Goal: Answer question/provide support: Answer question/provide support

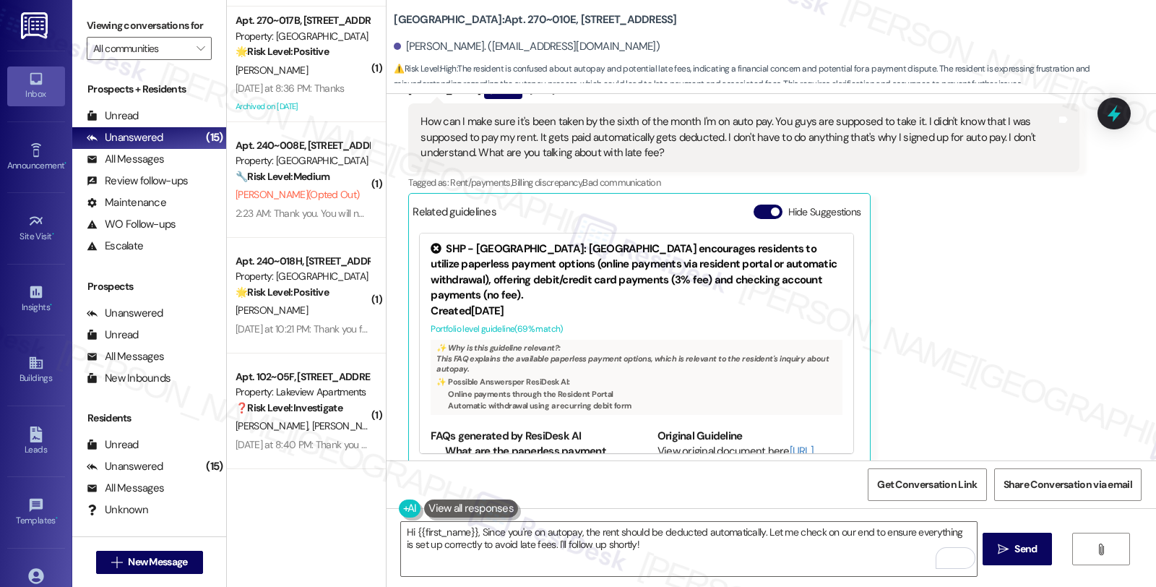
scroll to position [4272, 0]
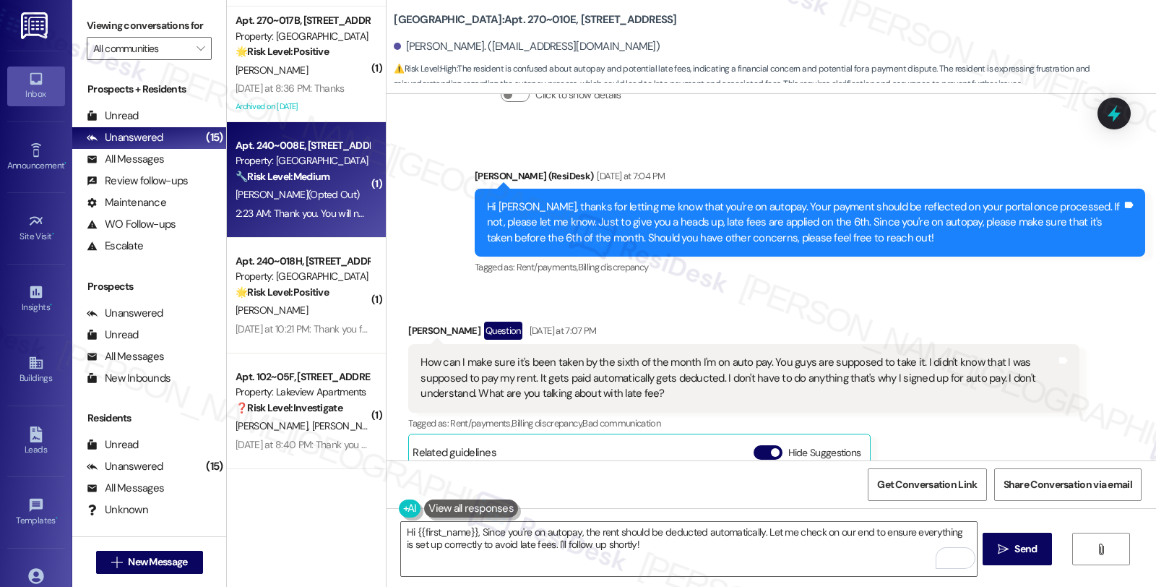
click at [331, 163] on div "Property: [GEOGRAPHIC_DATA]" at bounding box center [303, 160] width 134 height 15
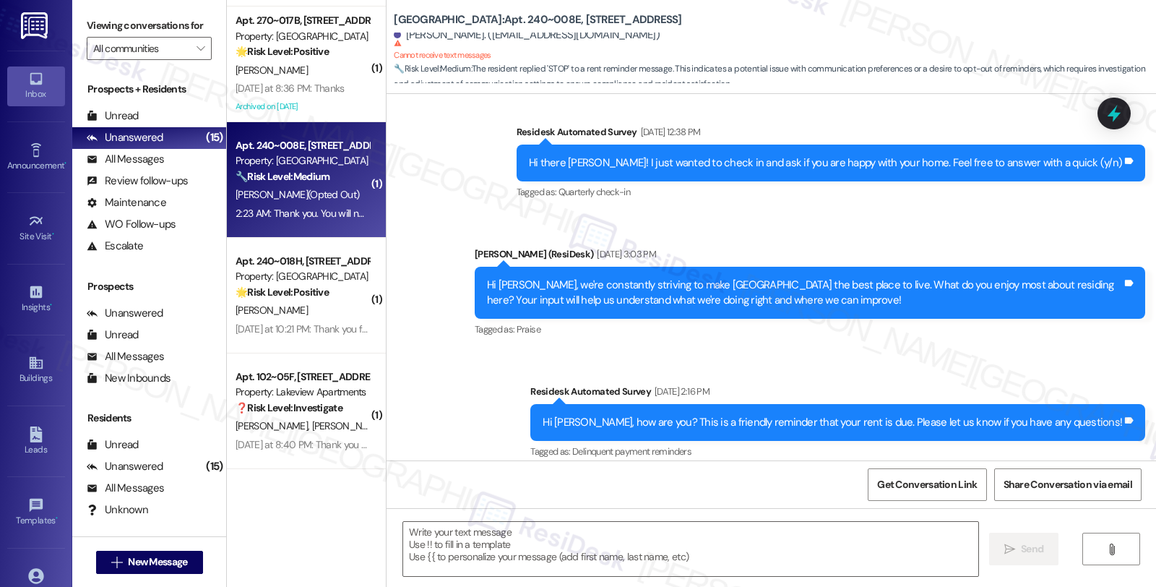
type textarea "Fetching suggested responses. Please feel free to read through the conversation…"
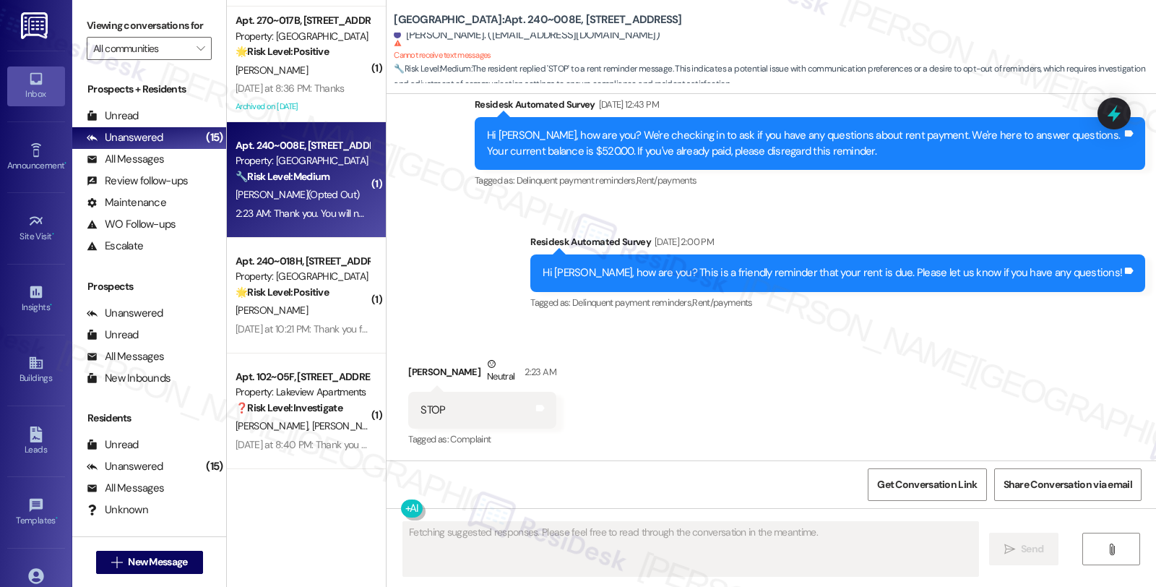
scroll to position [1758, 0]
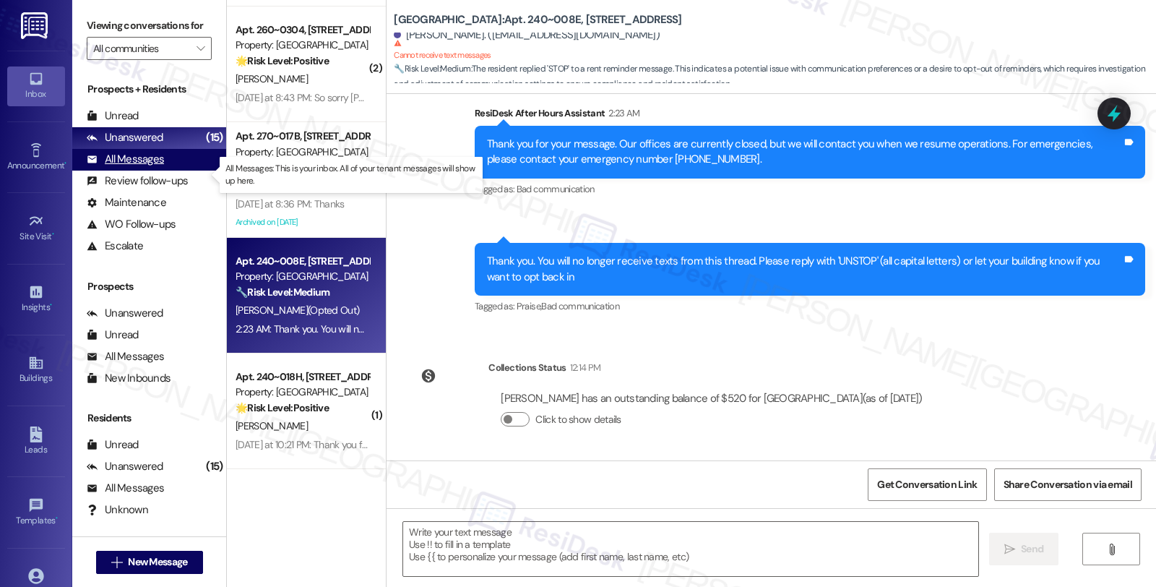
click at [149, 167] on div "All Messages" at bounding box center [125, 159] width 77 height 15
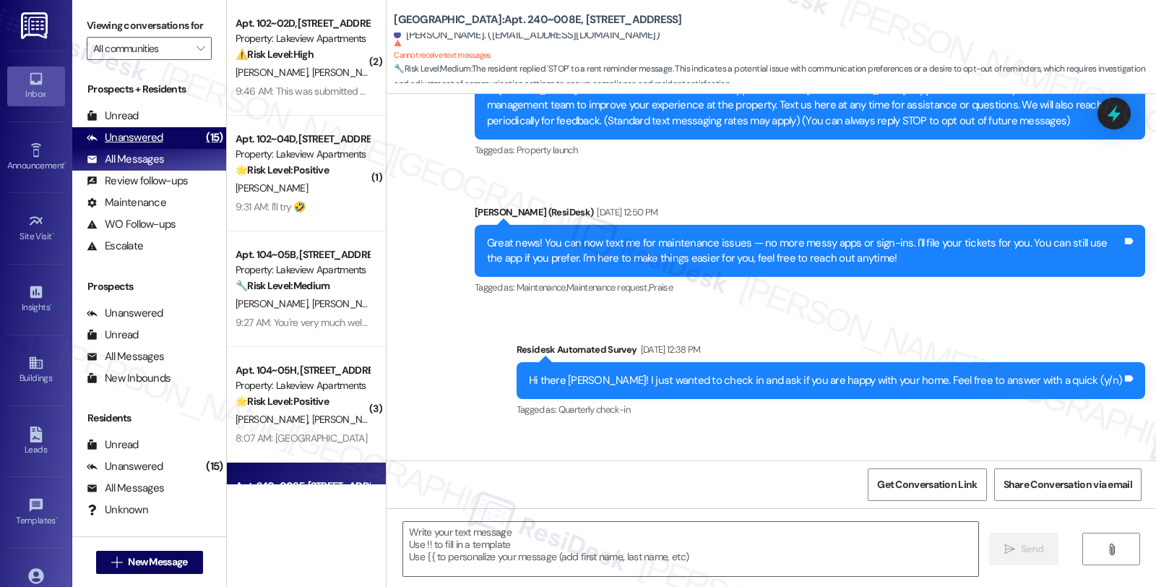
type textarea "Fetching suggested responses. Please feel free to read through the conversation…"
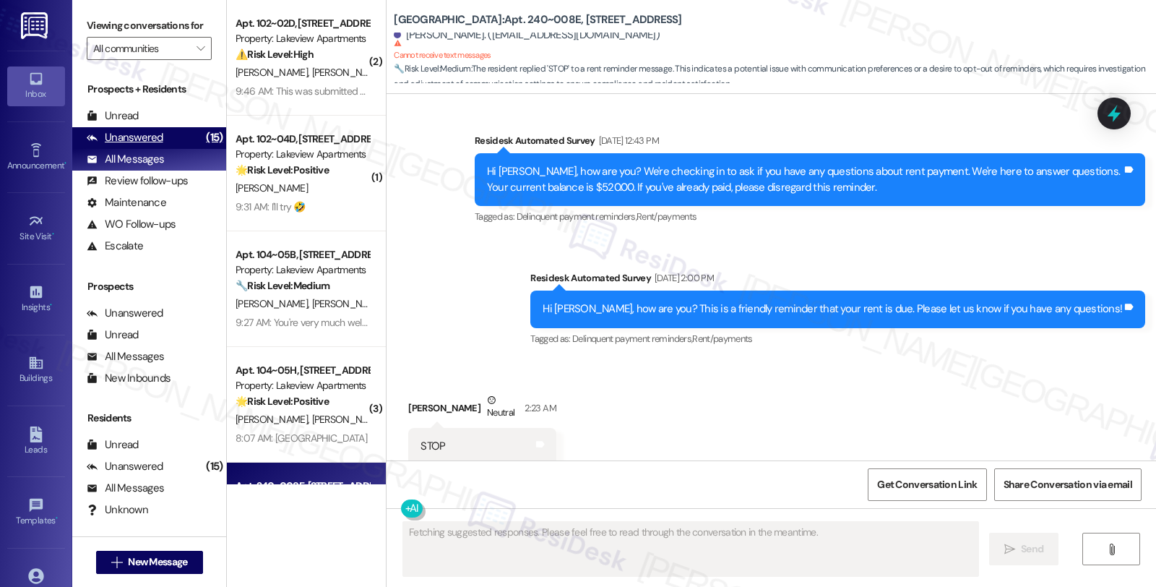
scroll to position [1369, 0]
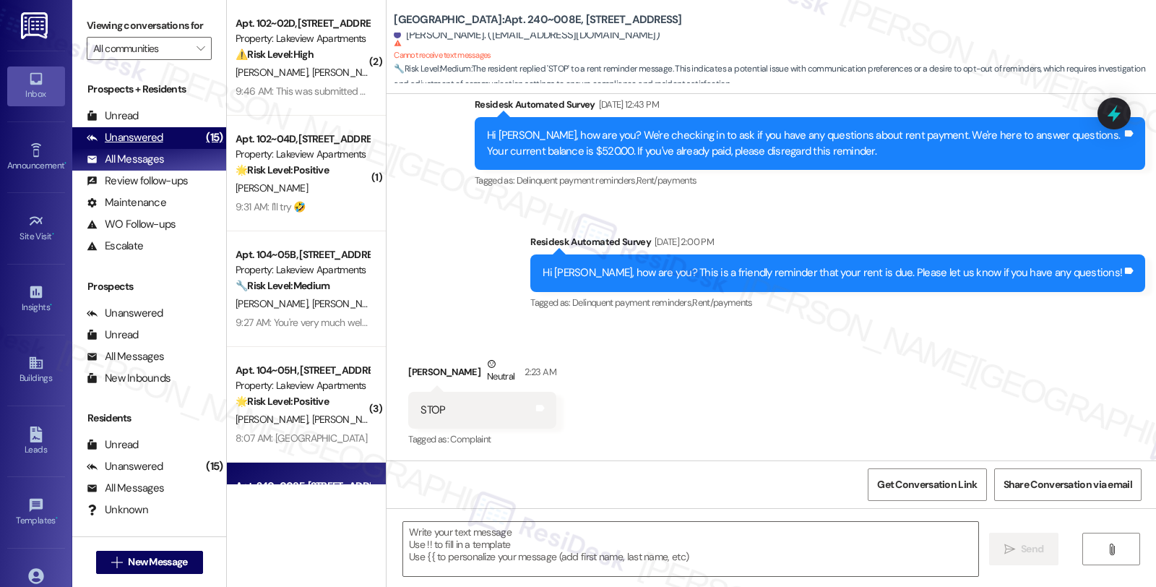
click at [150, 145] on div "Unanswered" at bounding box center [125, 137] width 77 height 15
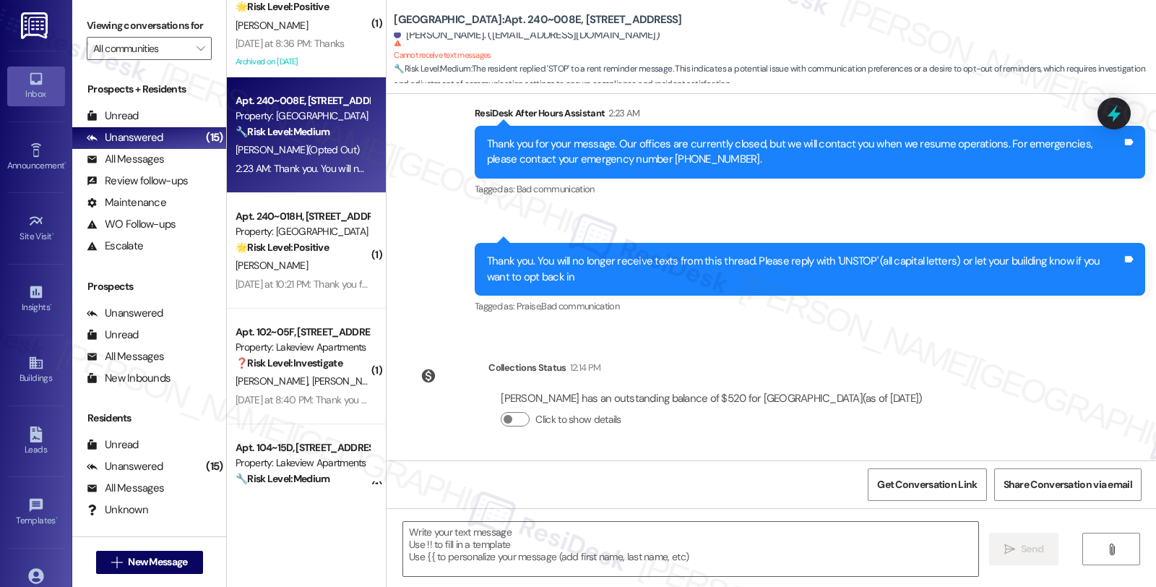
scroll to position [1135, 0]
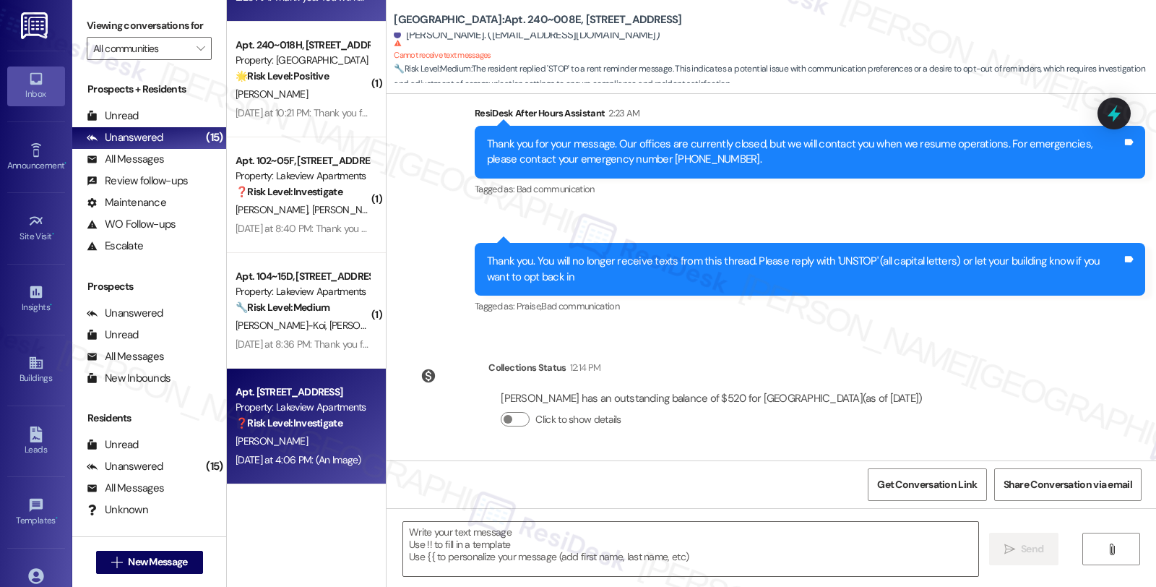
click at [343, 405] on div "Property: Lakeview Apartments" at bounding box center [303, 407] width 134 height 15
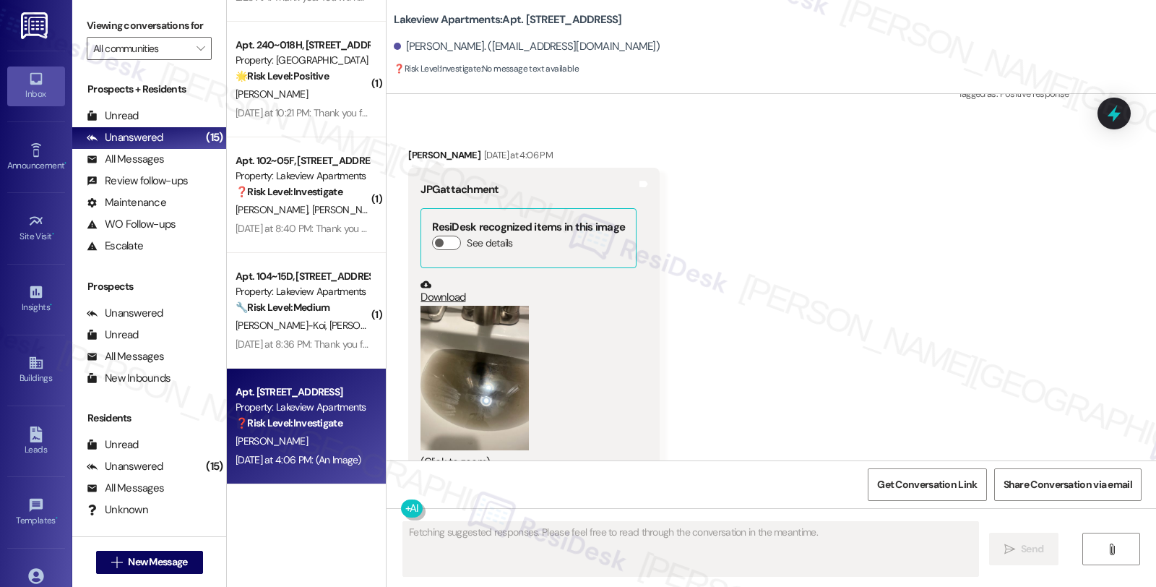
scroll to position [10815, 0]
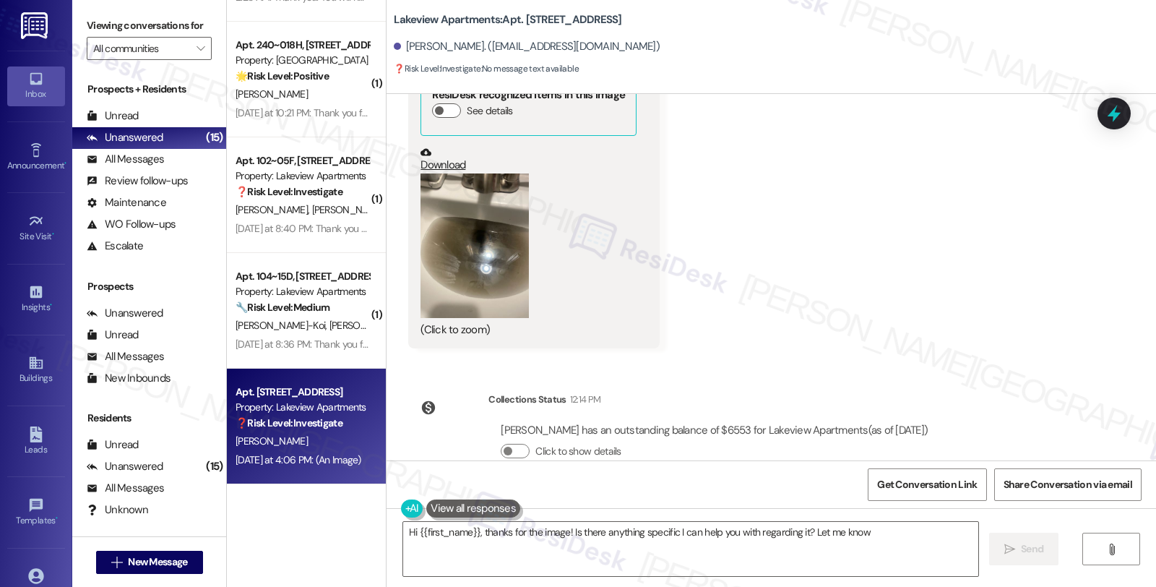
type textarea "Hi {{first_name}}, thanks for the image! Is there anything specific I can help …"
